Goal: Transaction & Acquisition: Purchase product/service

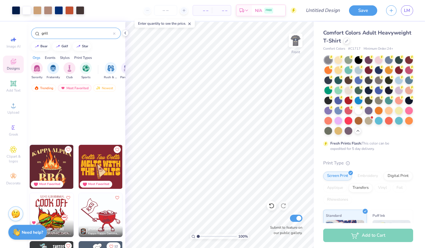
scroll to position [10, 0]
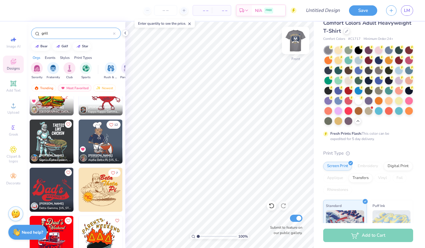
click at [295, 43] on img at bounding box center [296, 40] width 24 height 24
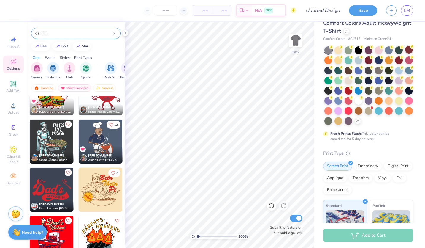
click at [405, 53] on div at bounding box center [409, 50] width 8 height 8
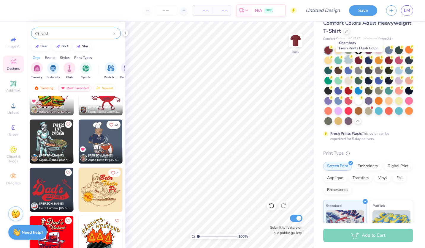
click at [352, 57] on div at bounding box center [349, 60] width 8 height 8
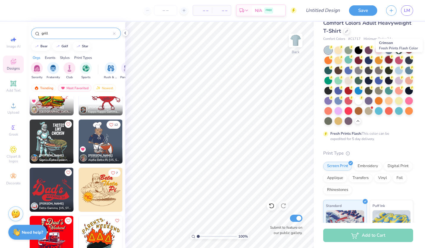
click at [393, 57] on div at bounding box center [389, 60] width 8 height 8
click at [353, 119] on div at bounding box center [368, 85] width 89 height 78
click at [365, 114] on div at bounding box center [369, 110] width 8 height 8
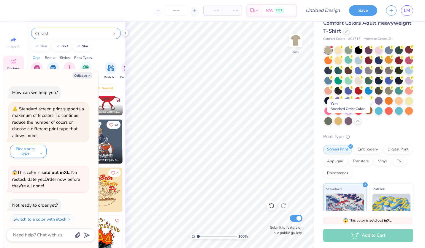
scroll to position [15, 0]
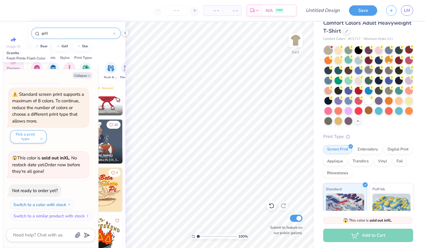
click at [373, 67] on div at bounding box center [369, 70] width 8 height 8
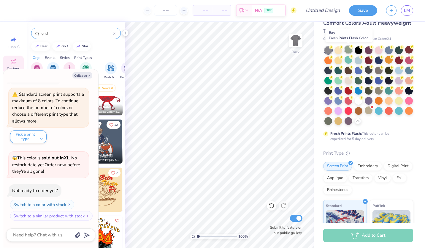
click at [351, 50] on div at bounding box center [349, 50] width 8 height 8
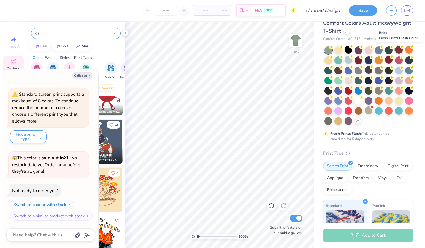
click at [400, 49] on div at bounding box center [399, 50] width 8 height 8
click at [78, 75] on button "Collapse" at bounding box center [82, 75] width 20 height 6
type textarea "x"
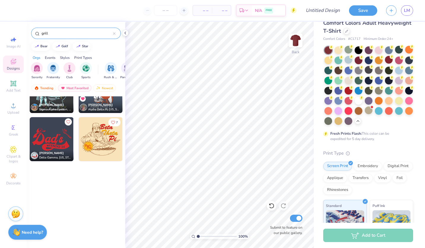
scroll to position [0, 0]
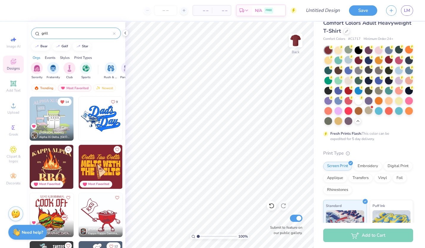
click at [59, 30] on input "grill" at bounding box center [77, 33] width 72 height 6
type input "g"
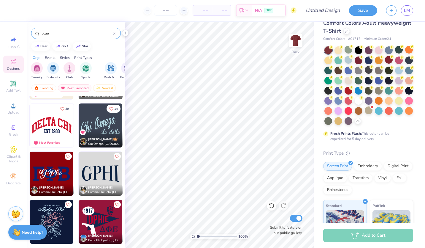
scroll to position [378, 0]
type input "blue"
click at [365, 114] on div at bounding box center [369, 110] width 8 height 8
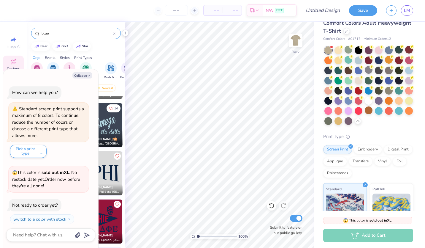
scroll to position [92, 0]
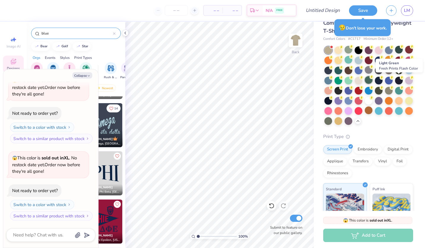
click at [373, 78] on div at bounding box center [369, 80] width 8 height 8
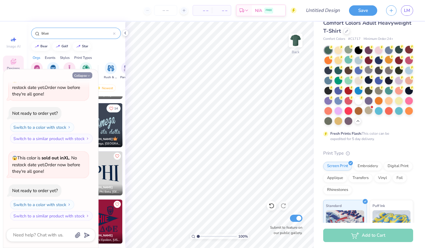
click at [89, 76] on icon "button" at bounding box center [89, 76] width 4 height 4
type textarea "x"
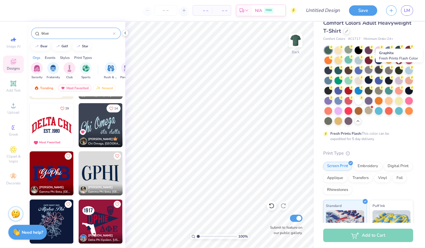
click at [383, 71] on div at bounding box center [379, 70] width 8 height 8
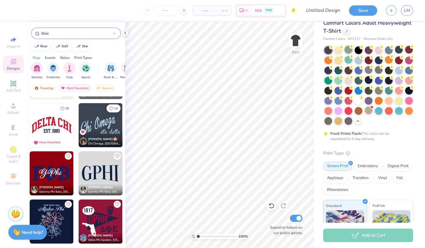
click at [346, 48] on div at bounding box center [349, 50] width 8 height 8
